Goal: Task Accomplishment & Management: Complete application form

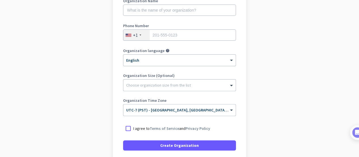
scroll to position [77, 0]
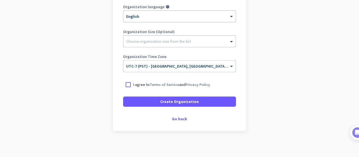
scroll to position [134, 0]
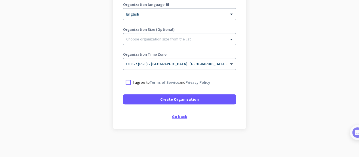
click at [176, 116] on div "Go back" at bounding box center [179, 117] width 113 height 4
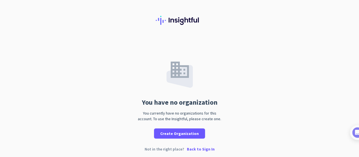
scroll to position [10, 0]
